Goal: Find specific page/section: Find specific page/section

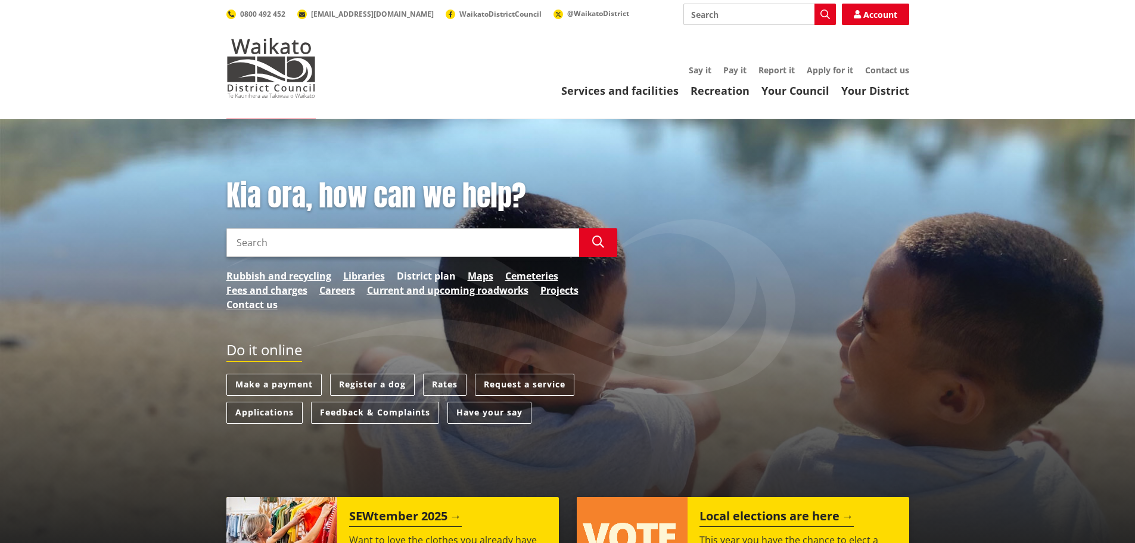
click at [420, 275] on link "District plan" at bounding box center [426, 276] width 59 height 14
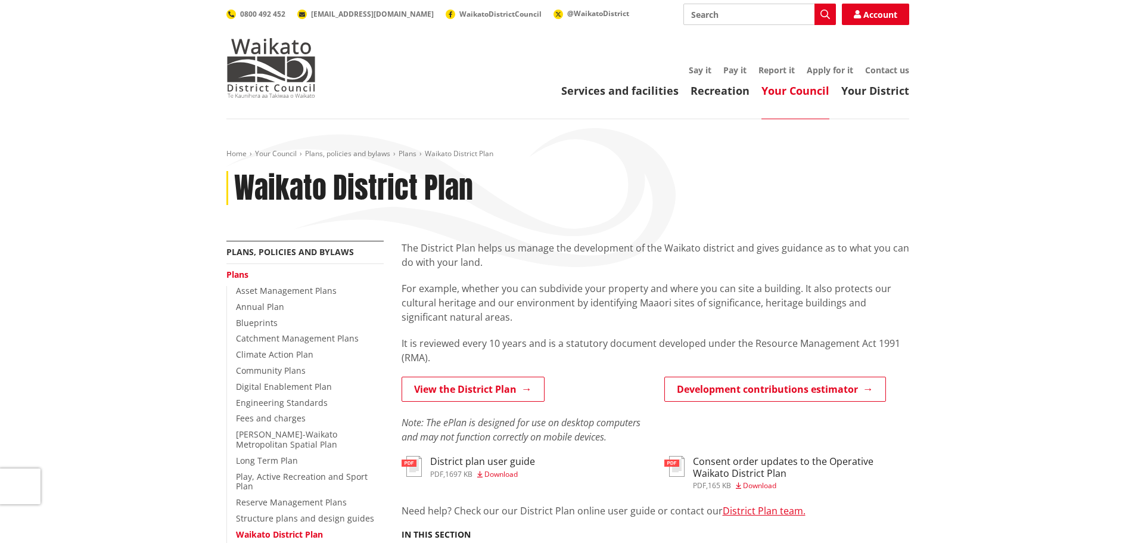
click at [416, 380] on link "View the District Plan" at bounding box center [472, 388] width 143 height 25
